Goal: Task Accomplishment & Management: Manage account settings

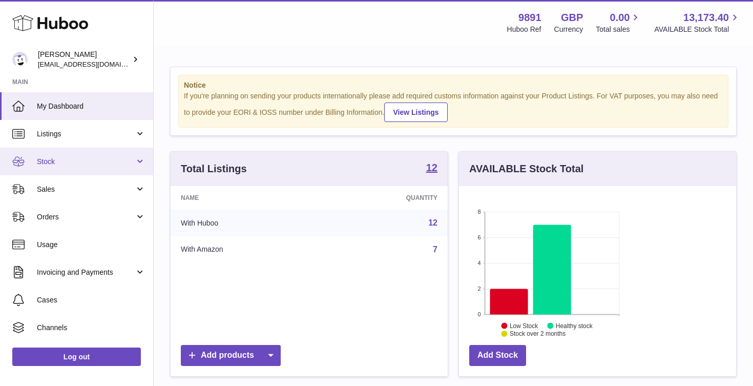
scroll to position [160, 277]
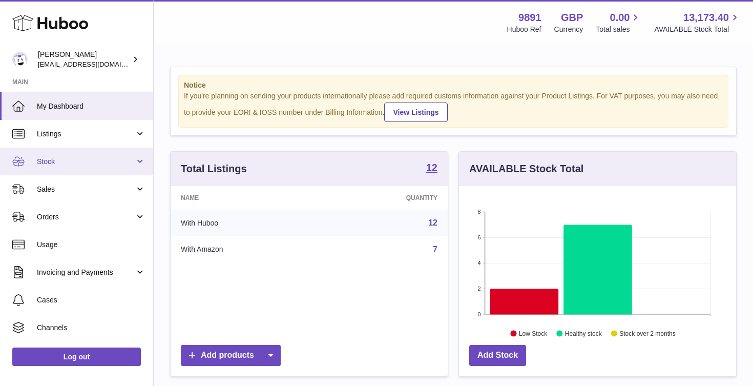
click at [69, 158] on span "Stock" at bounding box center [86, 162] width 98 height 10
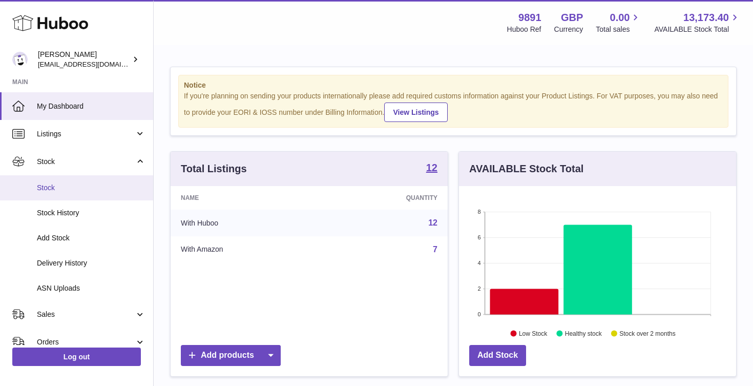
click at [88, 181] on link "Stock" at bounding box center [76, 187] width 153 height 25
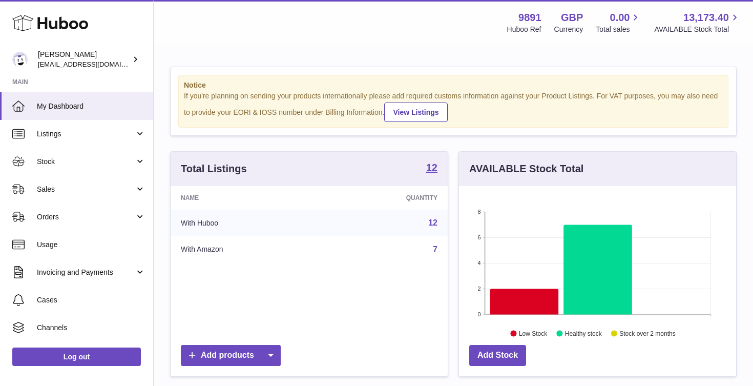
scroll to position [160, 277]
click at [76, 158] on span "Stock" at bounding box center [86, 162] width 98 height 10
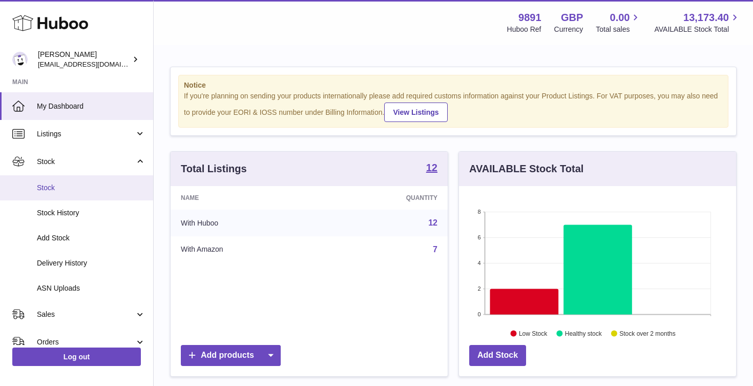
click at [91, 184] on span "Stock" at bounding box center [91, 188] width 109 height 10
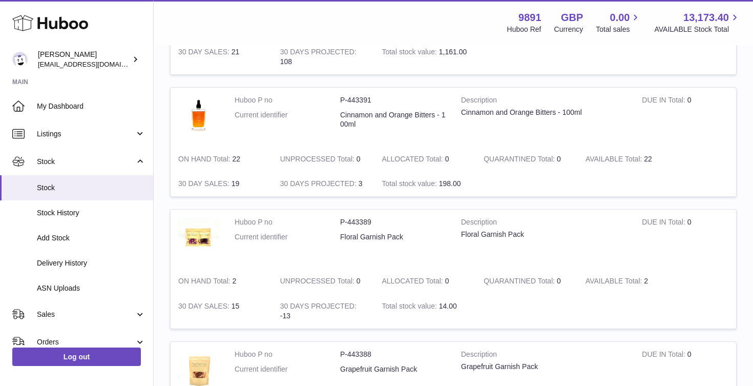
scroll to position [903, 0]
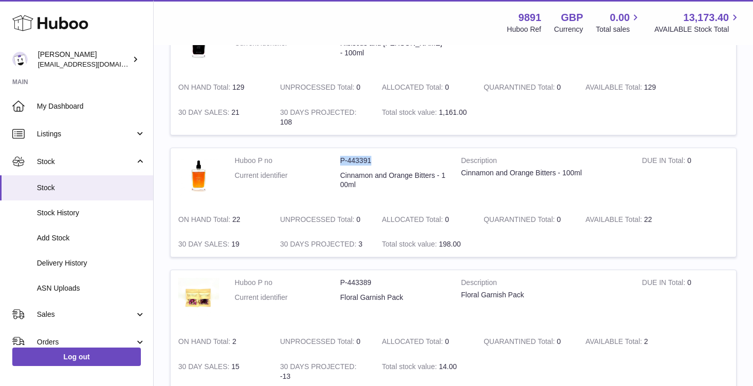
drag, startPoint x: 384, startPoint y: 160, endPoint x: 336, endPoint y: 158, distance: 47.2
click at [336, 158] on dl "Huboo P no P-443391 Current identifier Cinnamon and Orange Bitters - 100ml" at bounding box center [340, 175] width 211 height 39
copy dl "P-443391"
